Goal: Navigation & Orientation: Find specific page/section

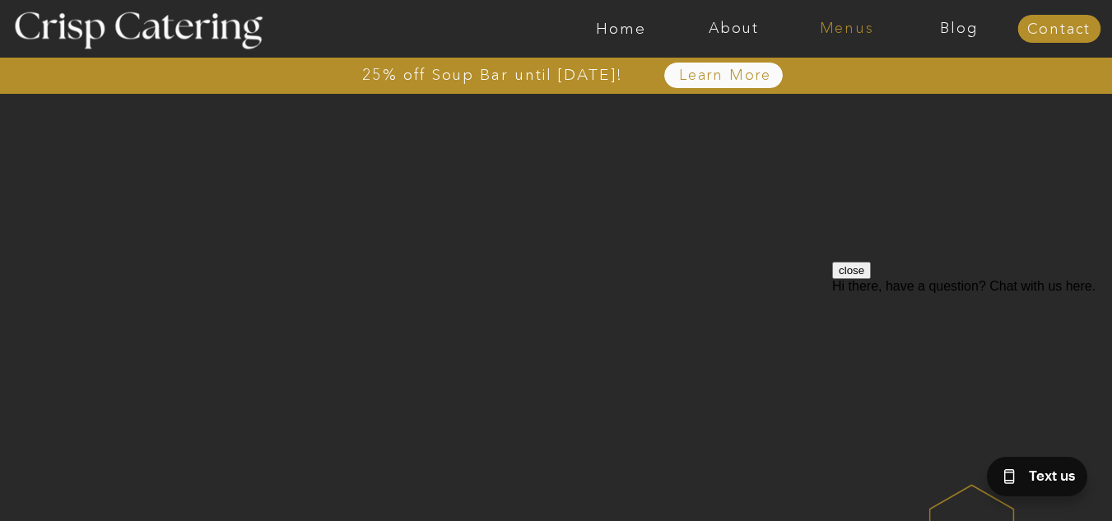
click at [845, 29] on nav "Menus" at bounding box center [846, 29] width 113 height 16
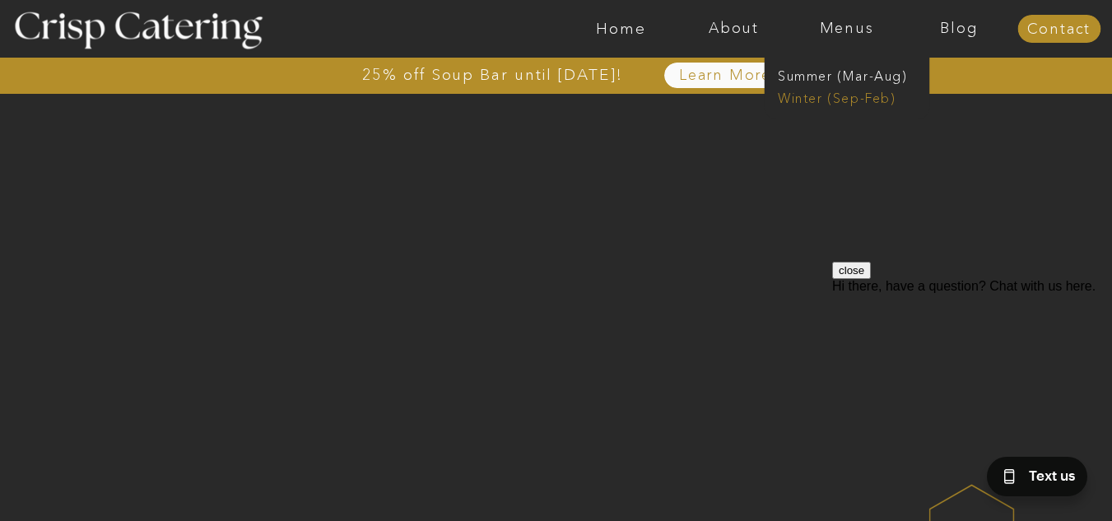
click at [806, 98] on nav "Winter (Sep-Feb)" at bounding box center [845, 97] width 135 height 16
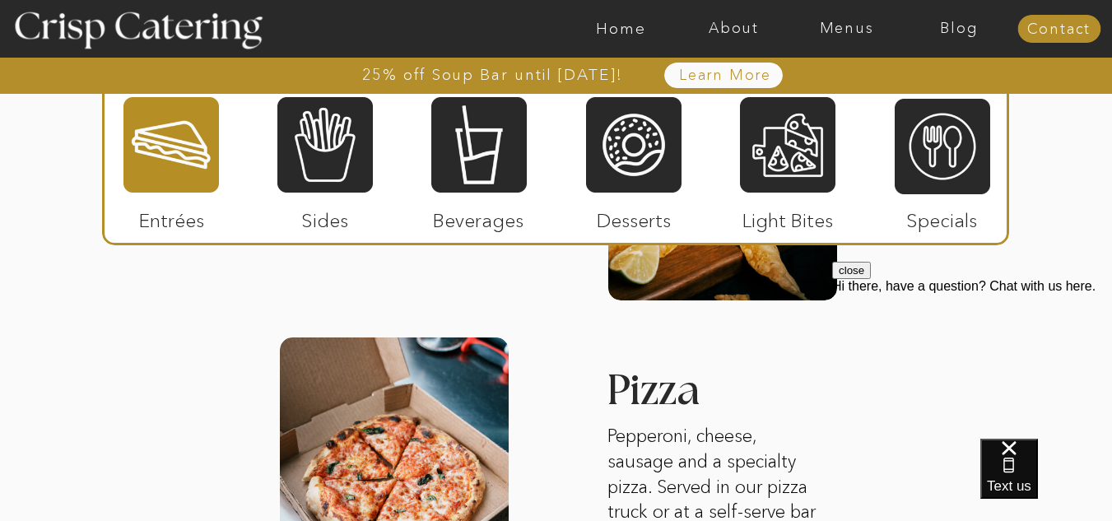
scroll to position [2617, 0]
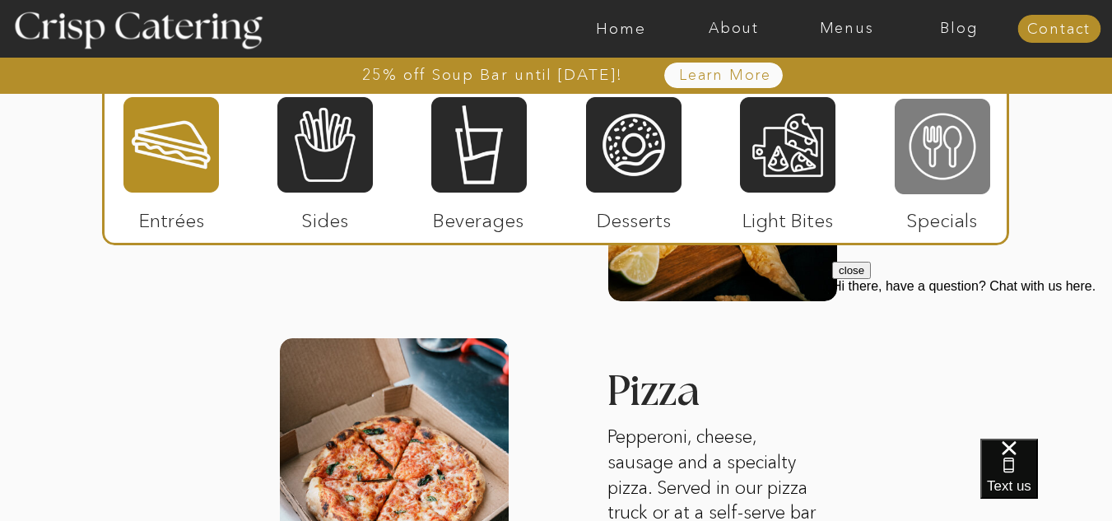
click at [948, 156] on div at bounding box center [941, 146] width 95 height 99
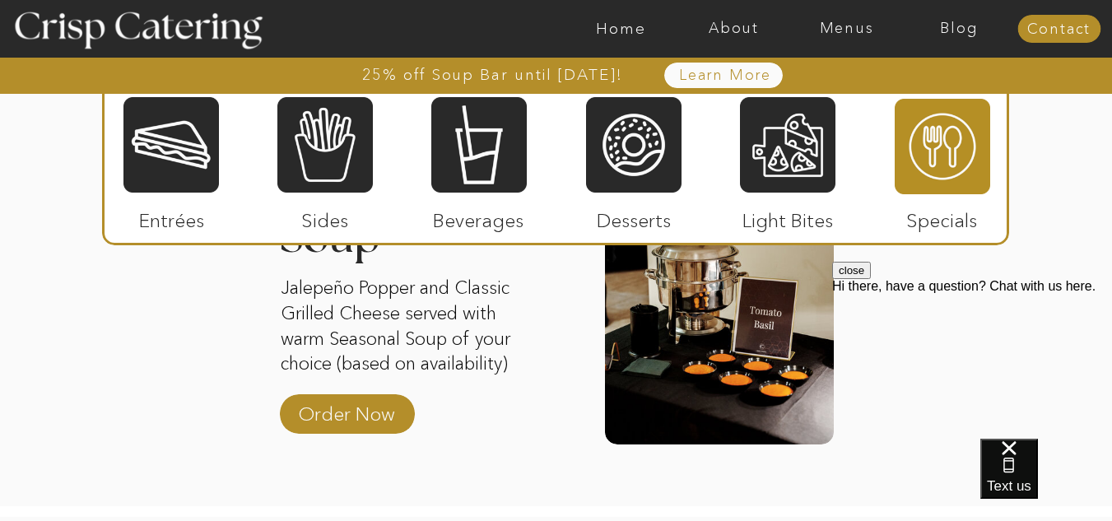
scroll to position [2179, 0]
